Goal: Check status

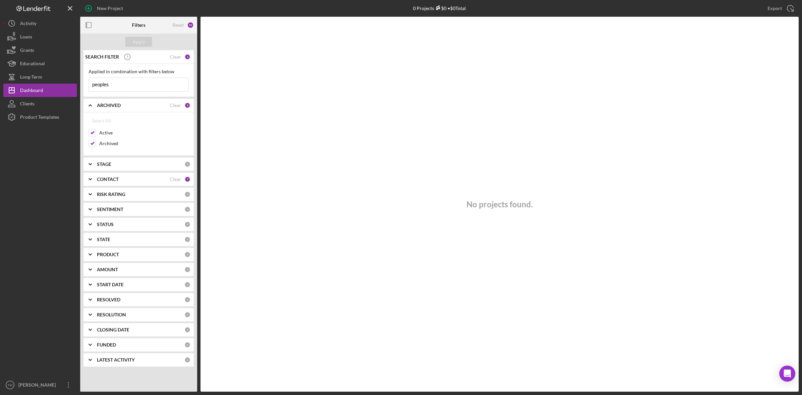
click at [113, 79] on input "peoples" at bounding box center [139, 84] width 100 height 13
type input "w"
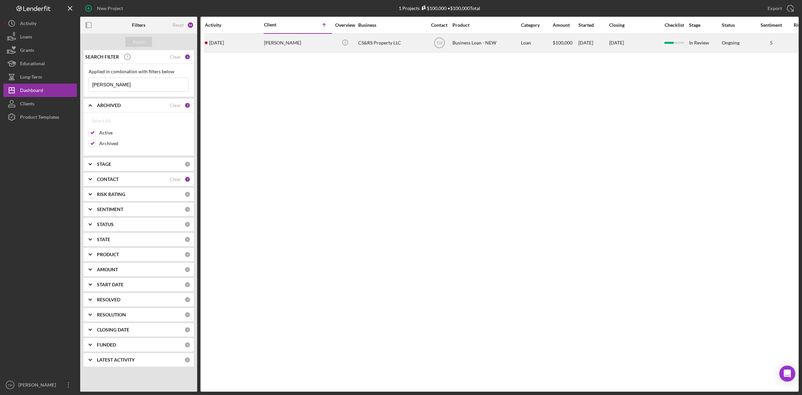
type input "[PERSON_NAME]"
click at [279, 46] on div "[PERSON_NAME]" at bounding box center [297, 43] width 67 height 18
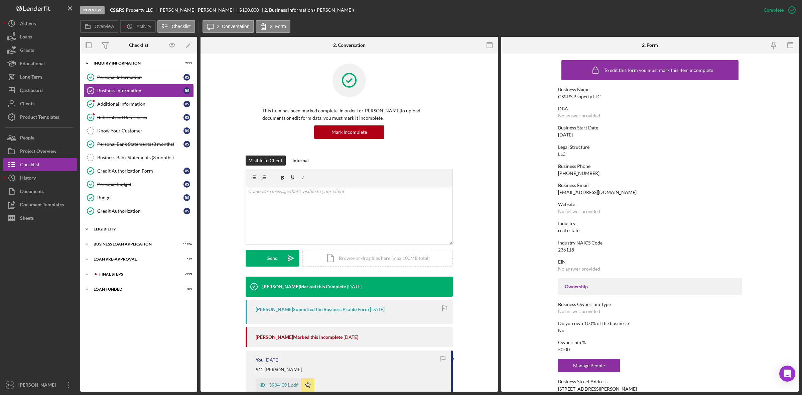
click at [96, 231] on div "ELIGIBILITY" at bounding box center [141, 229] width 95 height 4
click at [111, 301] on div "Icon/Expander BUSINESS LOAN APPLICATION 11 / 26" at bounding box center [138, 301] width 117 height 13
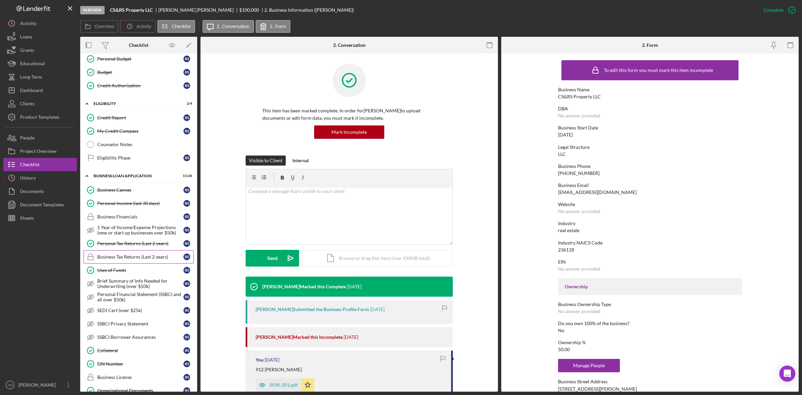
scroll to position [209, 0]
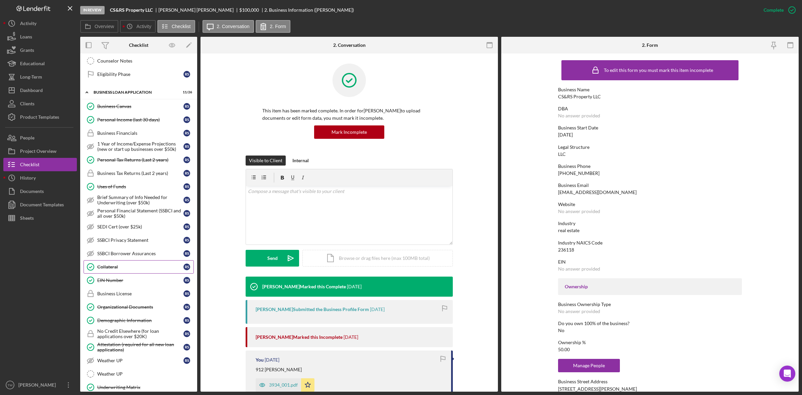
click at [126, 273] on link "Collateral Collateral R S" at bounding box center [139, 266] width 110 height 13
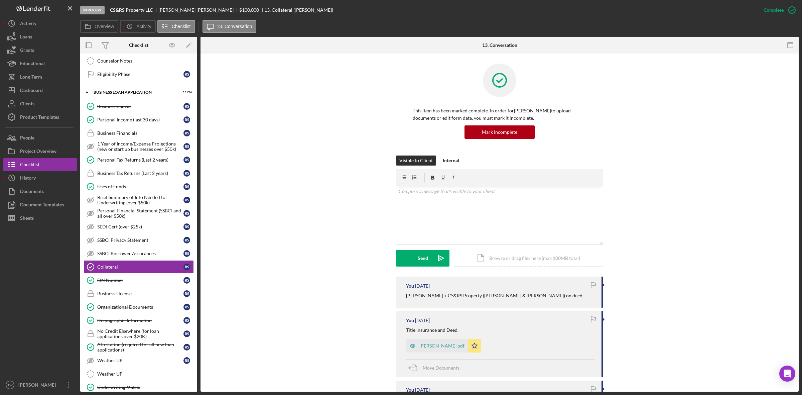
scroll to position [125, 0]
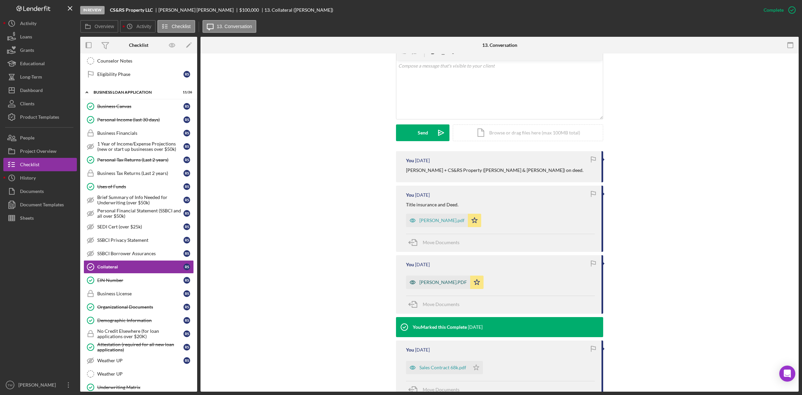
click at [459, 281] on div "[PERSON_NAME].PDF" at bounding box center [443, 282] width 47 height 5
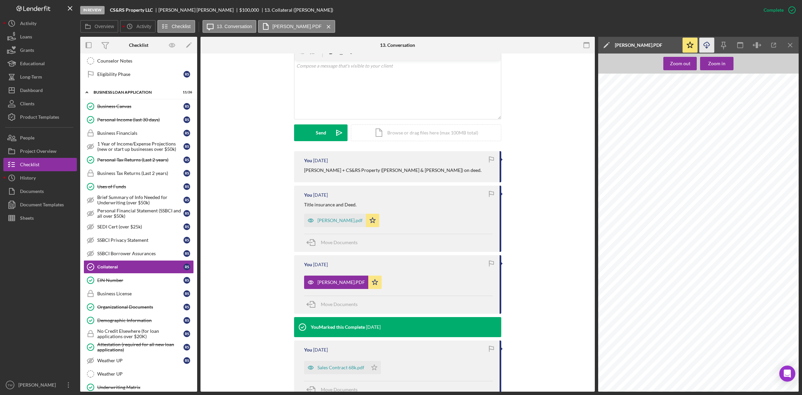
click at [706, 45] on icon "Icon/Download" at bounding box center [707, 45] width 15 height 15
click at [338, 222] on div "[PERSON_NAME].pdf" at bounding box center [340, 220] width 45 height 5
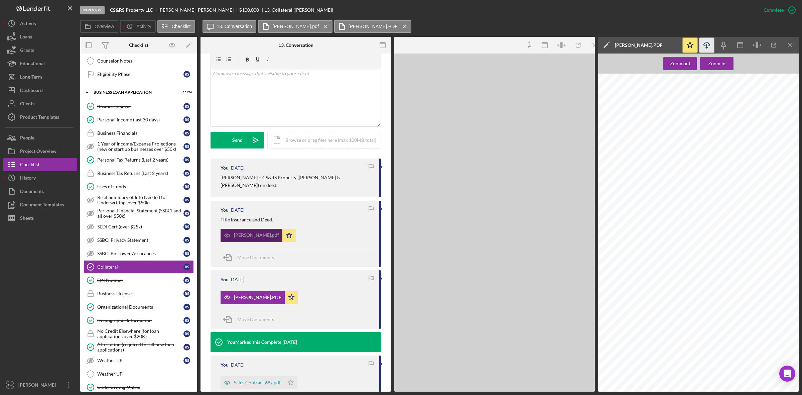
scroll to position [133, 0]
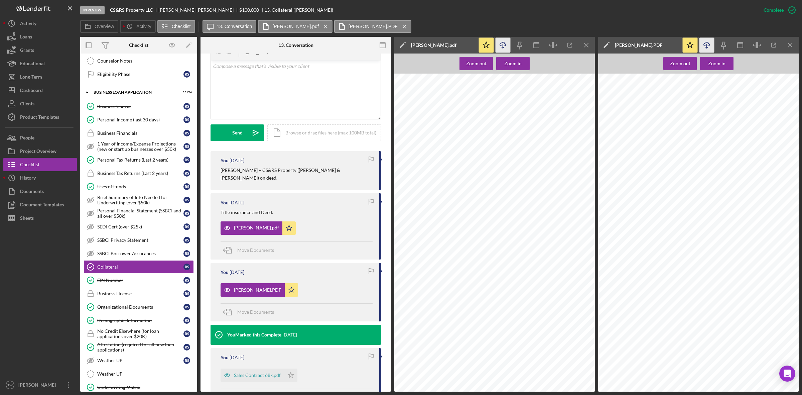
click at [501, 39] on icon "Icon/Download" at bounding box center [503, 45] width 15 height 15
